Goal: Leave review/rating

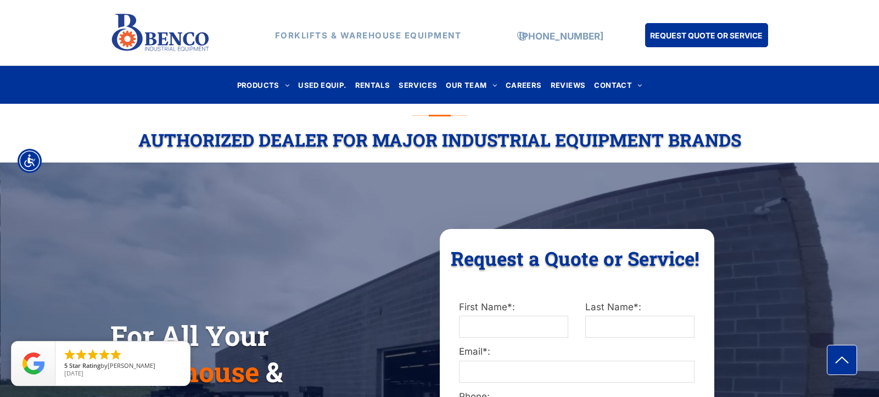
click at [77, 357] on li "" at bounding box center [81, 354] width 13 height 13
